Goal: Book appointment/travel/reservation

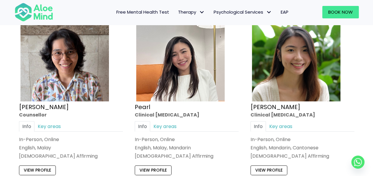
scroll to position [1214, 0]
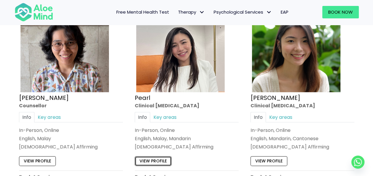
click at [163, 158] on link "View profile" at bounding box center [153, 160] width 37 height 9
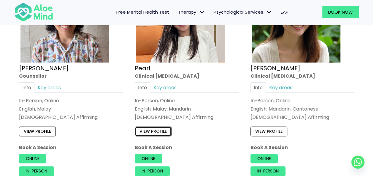
scroll to position [1273, 0]
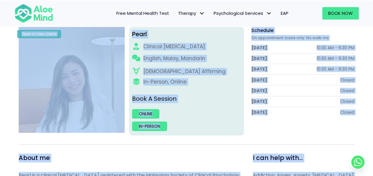
scroll to position [117, 0]
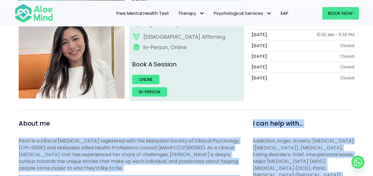
drag, startPoint x: 251, startPoint y: 157, endPoint x: 68, endPoint y: 126, distance: 186.3
copy div "Pearl is a clinical psychologist registered with the Malaysian Society of Clini…"
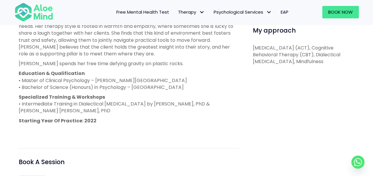
scroll to position [356, 0]
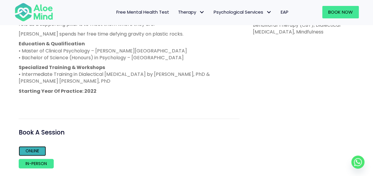
click at [34, 151] on link "Online" at bounding box center [32, 150] width 27 height 9
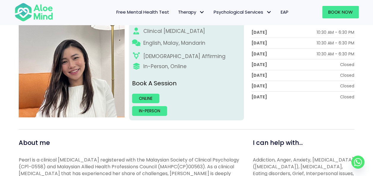
scroll to position [89, 0]
